Goal: Transaction & Acquisition: Purchase product/service

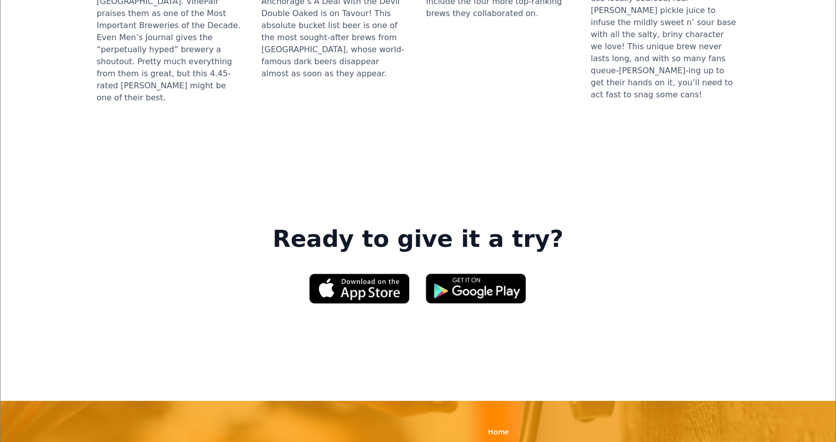
scroll to position [1555, 0]
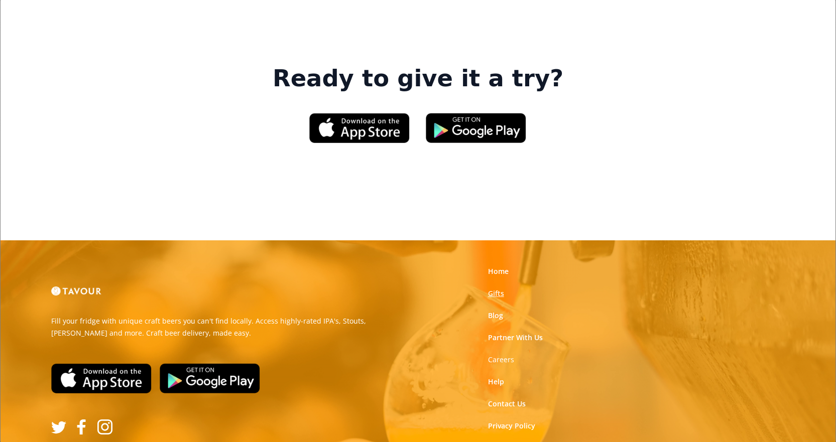
click at [501, 289] on link "Gifts" at bounding box center [496, 294] width 16 height 10
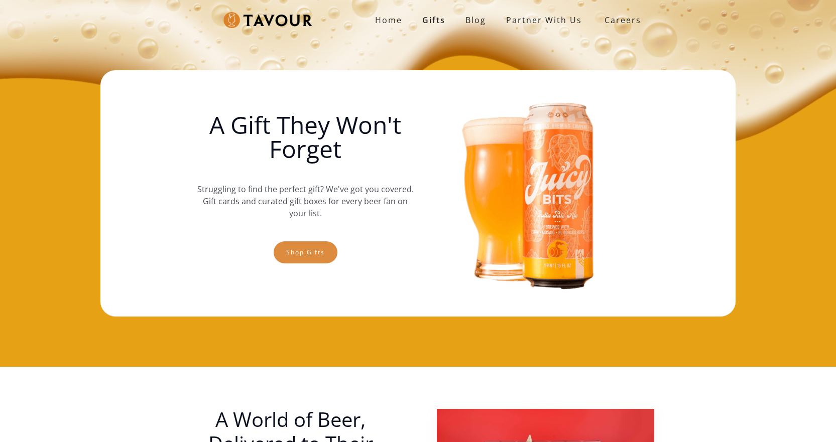
click at [315, 252] on link "Shop gifts" at bounding box center [306, 252] width 64 height 22
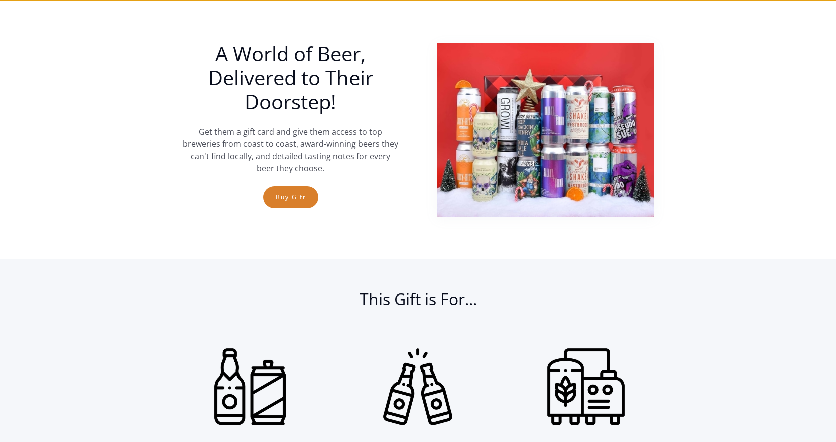
scroll to position [367, 0]
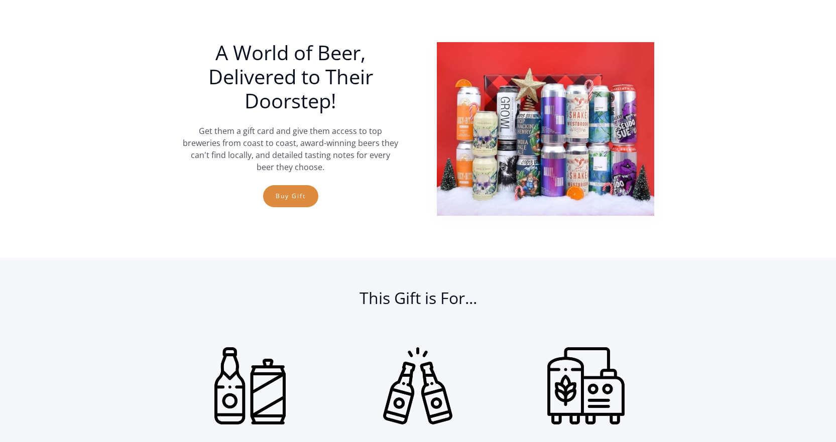
click at [303, 191] on link "Buy Gift" at bounding box center [290, 196] width 55 height 22
